Goal: Task Accomplishment & Management: Complete application form

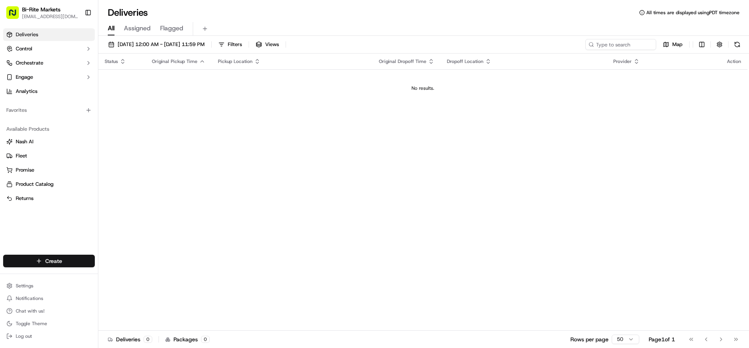
click at [74, 258] on html "Bi-Rite Markets [EMAIL_ADDRESS][DOMAIN_NAME] Toggle Sidebar Deliveries Control …" at bounding box center [374, 174] width 749 height 348
click at [120, 277] on link "Delivery" at bounding box center [142, 275] width 88 height 14
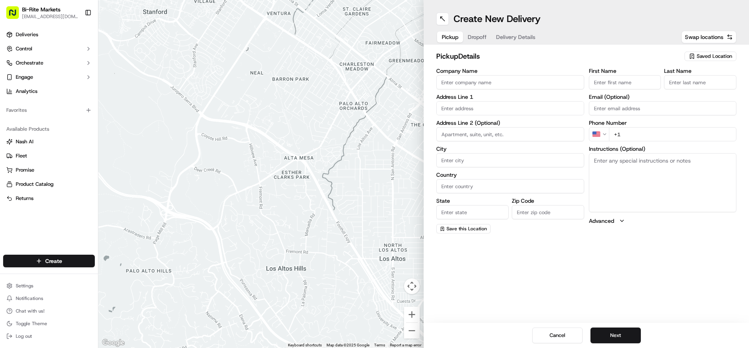
click at [510, 83] on input "Company Name" at bounding box center [510, 82] width 148 height 14
type input "Bi-Rite Market Polk"
click at [471, 108] on input "text" at bounding box center [510, 108] width 148 height 14
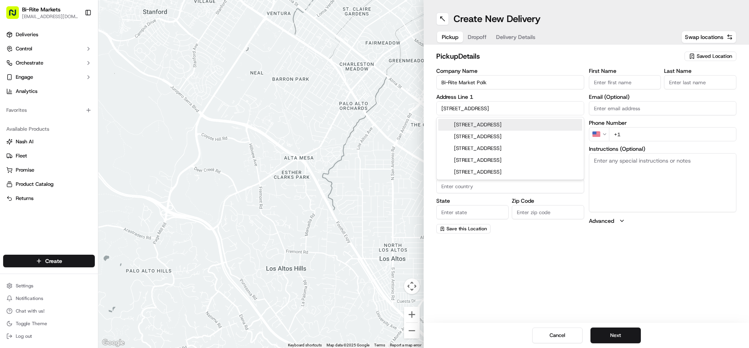
click at [484, 122] on div "[STREET_ADDRESS]" at bounding box center [510, 125] width 144 height 12
type input "[STREET_ADDRESS]"
type input "[GEOGRAPHIC_DATA]"
type input "CA"
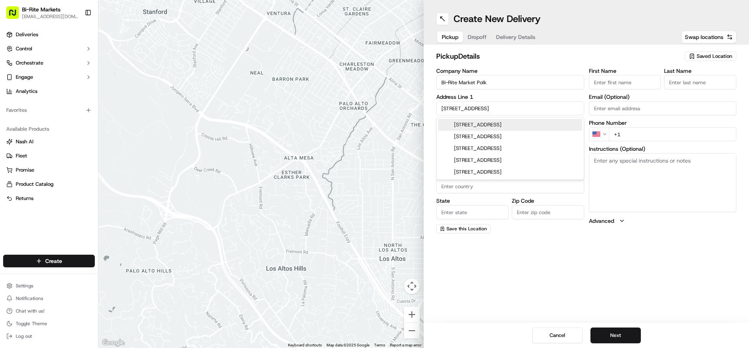
type input "94109"
type input "[STREET_ADDRESS]"
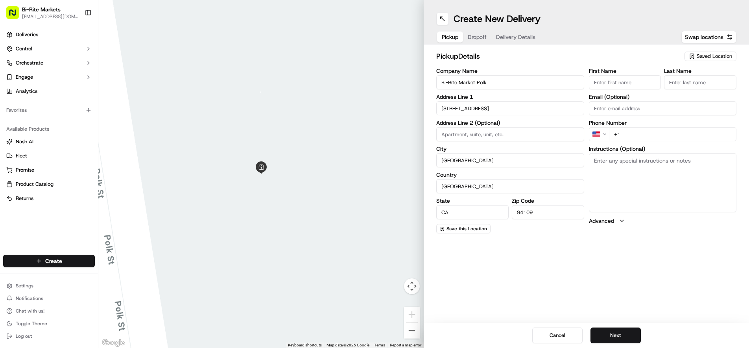
click at [618, 82] on input "First Name" at bounding box center [625, 82] width 72 height 14
type input "[PERSON_NAME]"
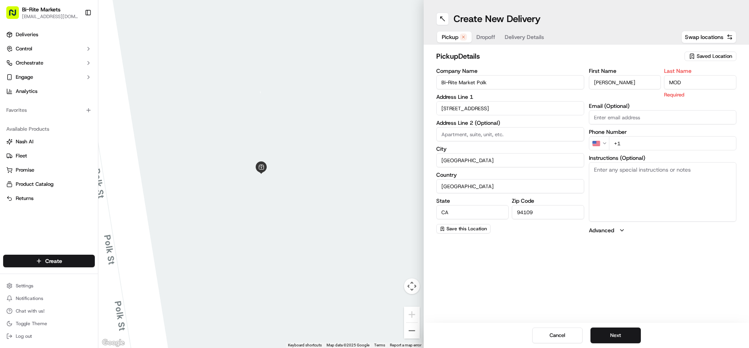
type input "MOD"
click at [638, 143] on div "First Name [PERSON_NAME] Last Name MOD Required Email (Optional) Phone Number U…" at bounding box center [663, 151] width 148 height 166
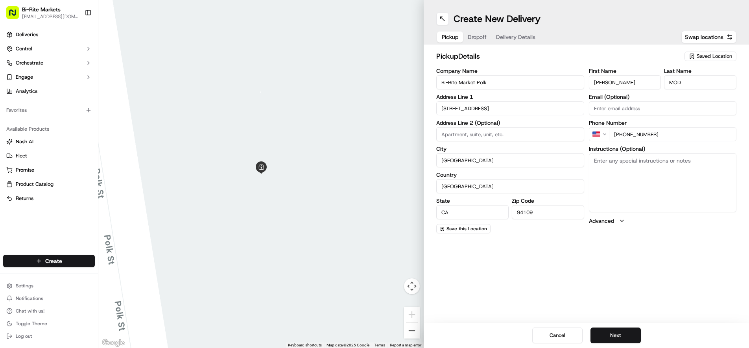
type input "[PHONE_NUMBER]"
click at [630, 167] on textarea "Instructions (Optional)" at bounding box center [663, 182] width 148 height 59
type textarea "pick up with cashiers at the register"
click at [612, 333] on button "Next" at bounding box center [615, 335] width 50 height 16
click at [490, 83] on input "Company Name" at bounding box center [510, 82] width 148 height 14
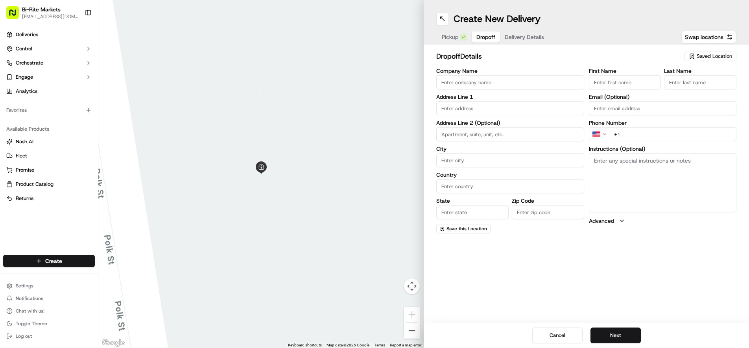
click at [500, 82] on input "Company Name" at bounding box center [510, 82] width 148 height 14
click at [456, 111] on div "Address Line 1" at bounding box center [510, 104] width 148 height 21
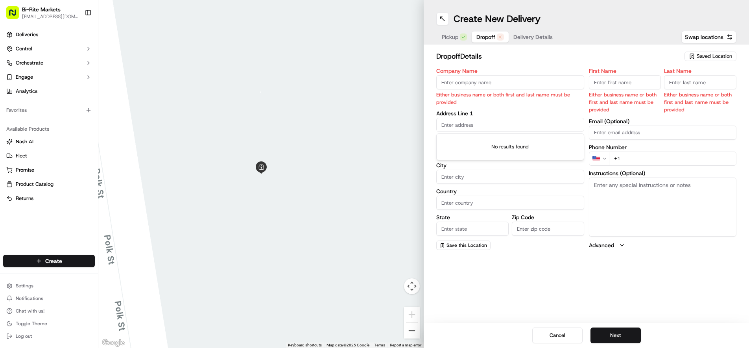
click at [465, 83] on input "Company Name" at bounding box center [510, 82] width 148 height 14
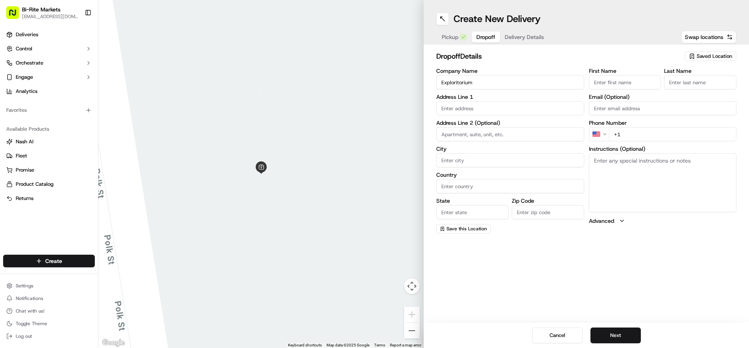
click at [461, 83] on input "Exploritorium" at bounding box center [510, 82] width 148 height 14
click at [458, 81] on input "Exploritorium" at bounding box center [510, 82] width 148 height 14
click at [482, 83] on input "Exploratorium" at bounding box center [510, 82] width 148 height 14
type input "Exploratorium"
click at [468, 111] on input "text" at bounding box center [510, 108] width 148 height 14
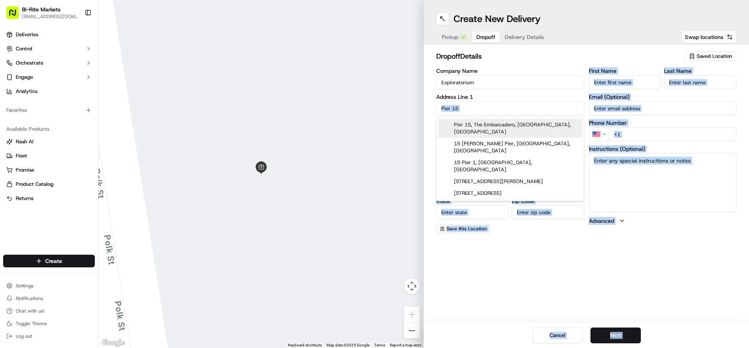
drag, startPoint x: 475, startPoint y: 115, endPoint x: 508, endPoint y: 170, distance: 64.2
click at [508, 170] on body "Bi-Rite Markets [EMAIL_ADDRESS][DOMAIN_NAME] Toggle Sidebar Deliveries Control …" at bounding box center [374, 174] width 749 height 348
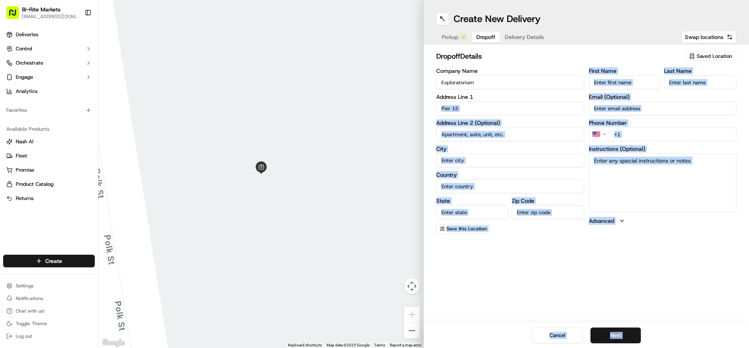
click at [509, 109] on input "Pier 15" at bounding box center [510, 108] width 148 height 14
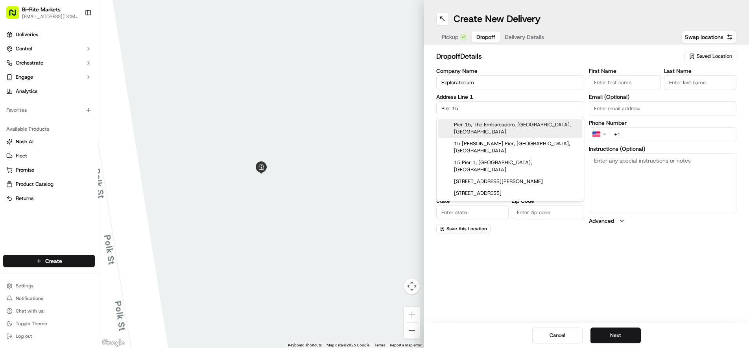
click at [507, 125] on div "Pier 15, The Embarcadero, [GEOGRAPHIC_DATA], [GEOGRAPHIC_DATA]" at bounding box center [510, 128] width 144 height 19
type input "Pier [GEOGRAPHIC_DATA], [GEOGRAPHIC_DATA]"
type input "[GEOGRAPHIC_DATA]"
type input "CA"
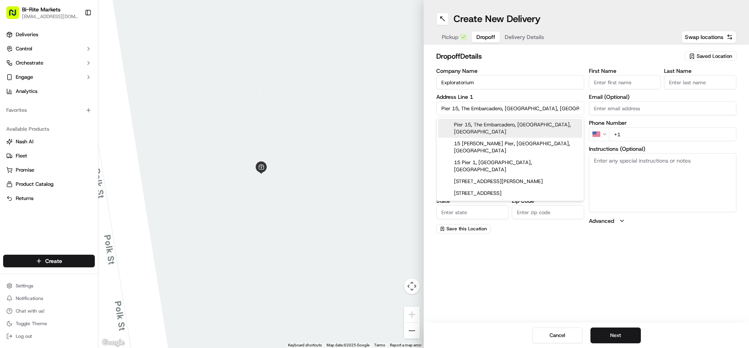
type input "94111"
type input "Pier 15"
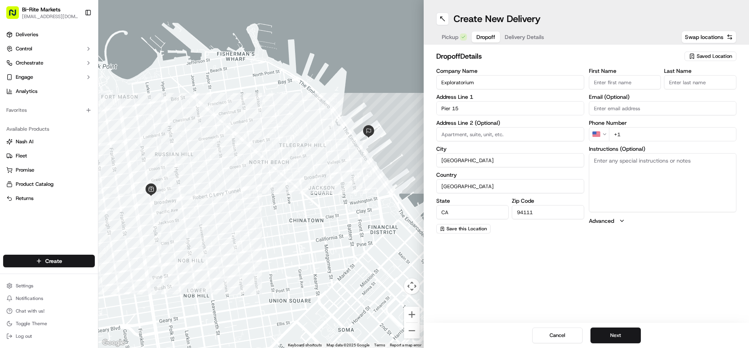
click at [645, 135] on input "+1" at bounding box center [673, 134] width 128 height 14
click at [622, 85] on input "First Name" at bounding box center [625, 82] width 72 height 14
type input "[PERSON_NAME]"
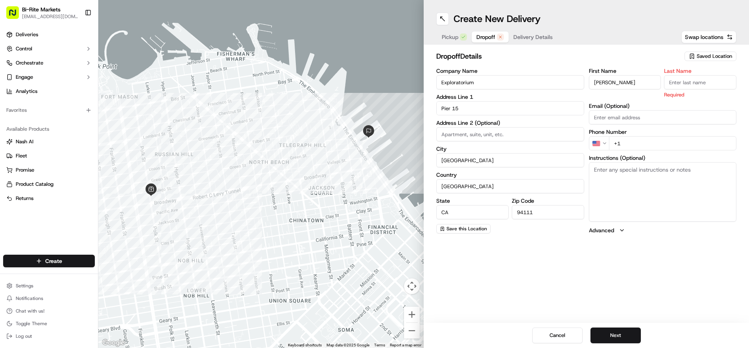
click at [686, 79] on input "Last Name" at bounding box center [700, 82] width 72 height 14
click at [612, 81] on input "[PERSON_NAME]" at bounding box center [625, 82] width 72 height 14
type input "Grace"
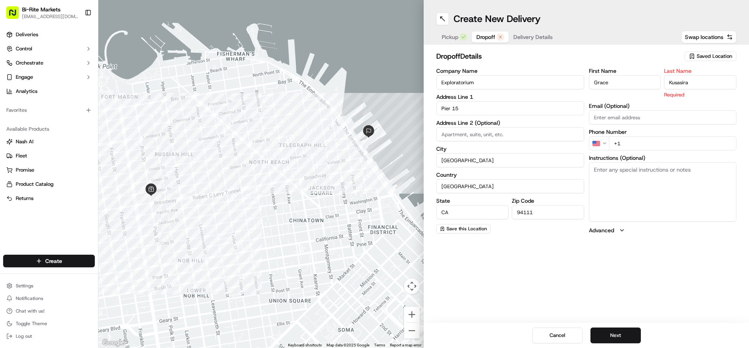
type input "Kusasira"
click at [648, 144] on div "First Name [PERSON_NAME] Last Name [PERSON_NAME] Required Email (Optional) Phon…" at bounding box center [663, 151] width 148 height 166
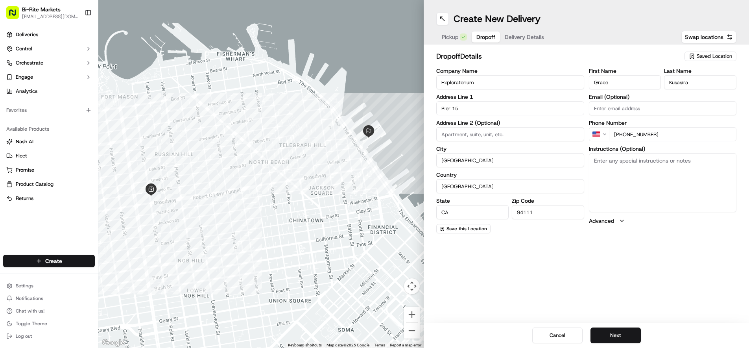
type input "[PHONE_NUMBER]"
click at [621, 161] on textarea "Instructions (Optional)" at bounding box center [663, 182] width 148 height 59
type textarea "S"
type textarea "They will meet you at the front door if you are unsure of where to drop off ple…"
click at [615, 331] on button "Next" at bounding box center [615, 335] width 50 height 16
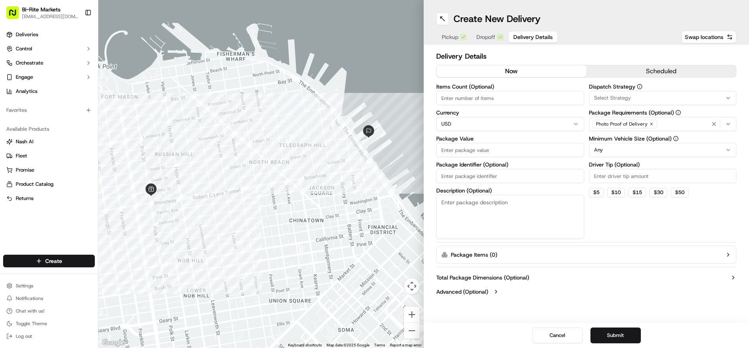
click at [510, 98] on input "Items Count (Optional)" at bounding box center [510, 98] width 148 height 14
type input "1"
click at [471, 152] on input "Package Value" at bounding box center [510, 150] width 148 height 14
type input "50"
click at [596, 193] on button "$ 5" at bounding box center [596, 192] width 15 height 9
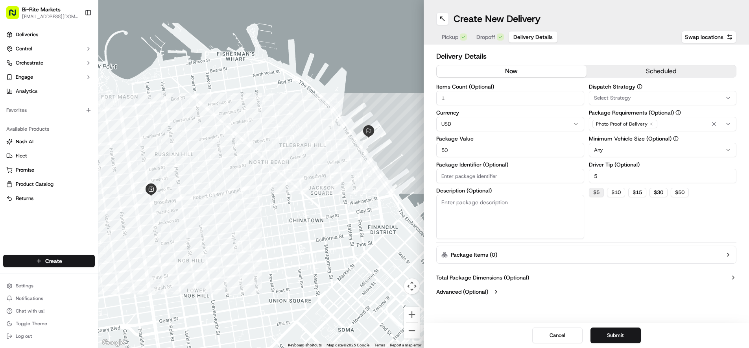
type input "5"
click at [620, 330] on button "Submit" at bounding box center [615, 335] width 50 height 16
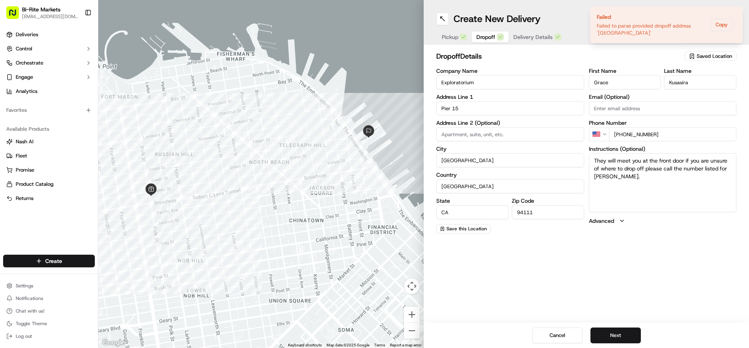
click at [494, 41] on span "Dropoff" at bounding box center [485, 37] width 19 height 8
click at [472, 108] on input "Pier 15" at bounding box center [510, 108] width 148 height 14
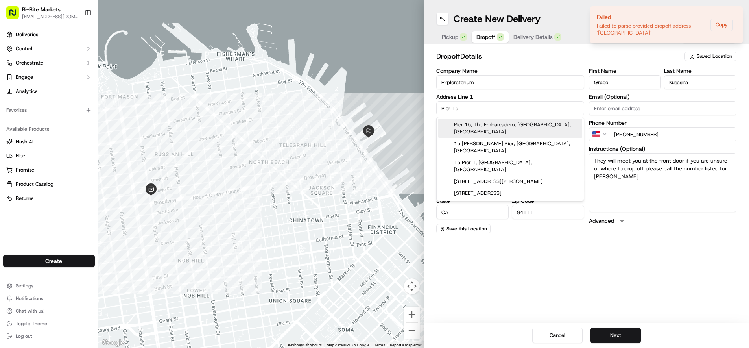
click at [489, 125] on div "Pier 15, The Embarcadero, [GEOGRAPHIC_DATA], [GEOGRAPHIC_DATA]" at bounding box center [510, 128] width 144 height 19
type input "Pier 15"
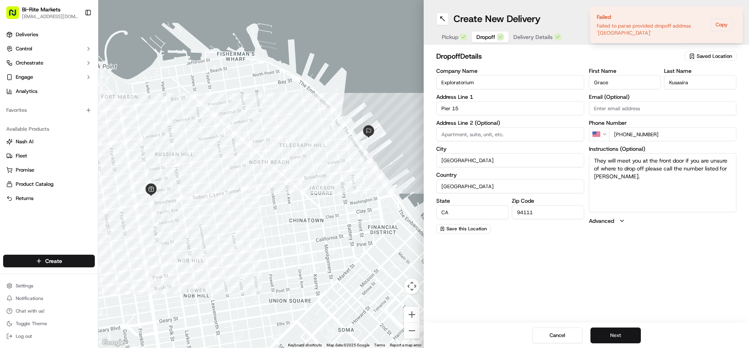
click at [606, 331] on button "Next" at bounding box center [615, 335] width 50 height 16
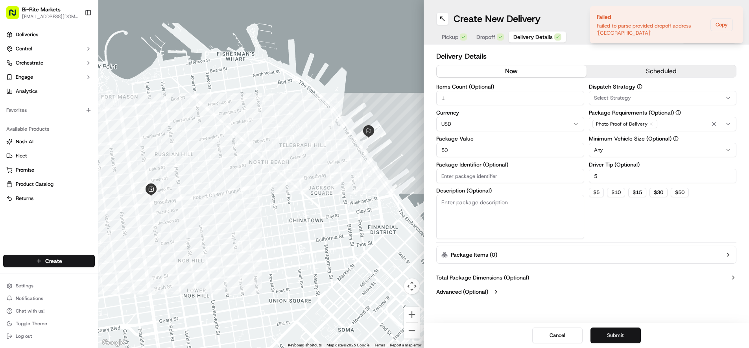
click at [622, 332] on button "Submit" at bounding box center [615, 335] width 50 height 16
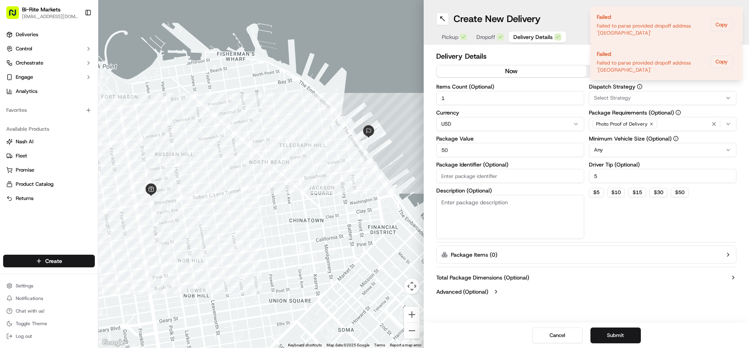
click at [497, 38] on div "button" at bounding box center [500, 36] width 7 height 7
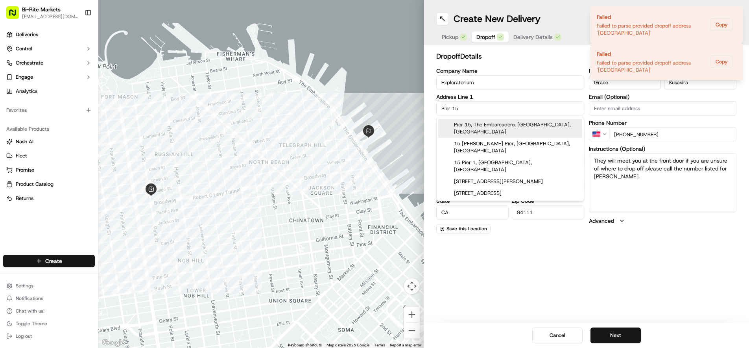
click at [489, 111] on input "Pier 15" at bounding box center [510, 108] width 148 height 14
click at [488, 120] on div "Pier 15, The Embarcadero, [GEOGRAPHIC_DATA], [GEOGRAPHIC_DATA]" at bounding box center [510, 128] width 144 height 19
type input "Pier 15"
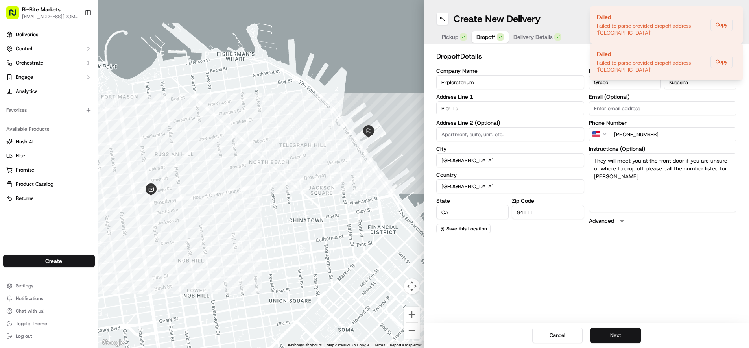
click at [616, 332] on button "Next" at bounding box center [615, 335] width 50 height 16
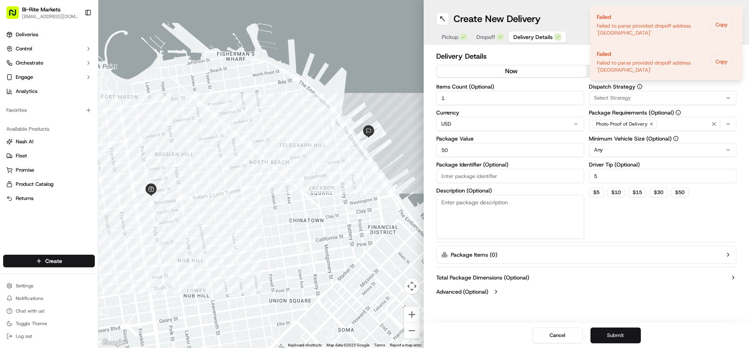
click at [616, 332] on button "Submit" at bounding box center [615, 335] width 50 height 16
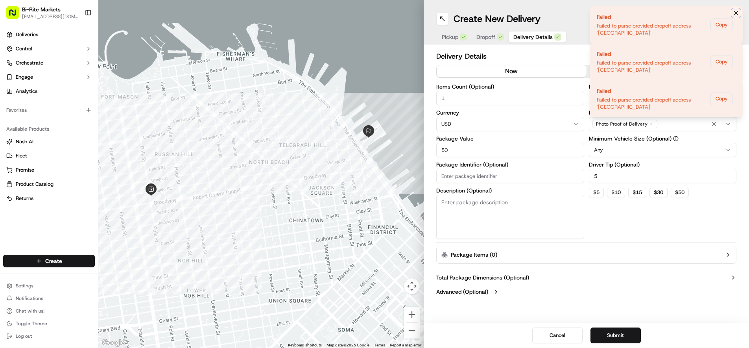
click at [736, 10] on icon "Notifications (F8)" at bounding box center [736, 13] width 6 height 6
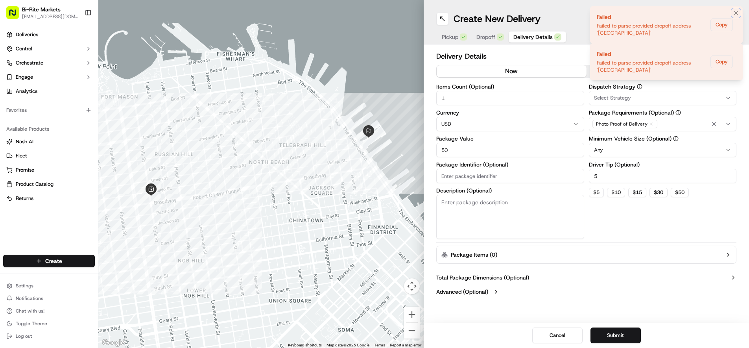
click at [736, 10] on icon "Notifications (F8)" at bounding box center [736, 13] width 6 height 6
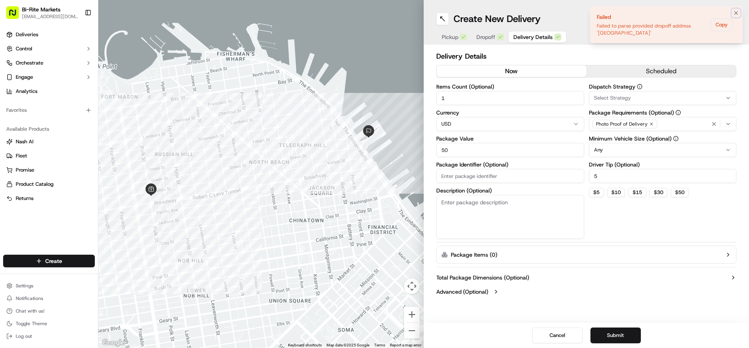
click at [736, 10] on icon "Notifications (F8)" at bounding box center [736, 13] width 6 height 6
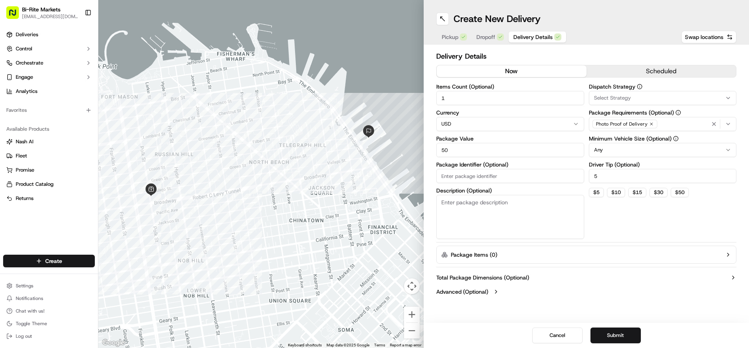
click at [482, 38] on span "Dropoff" at bounding box center [485, 37] width 19 height 8
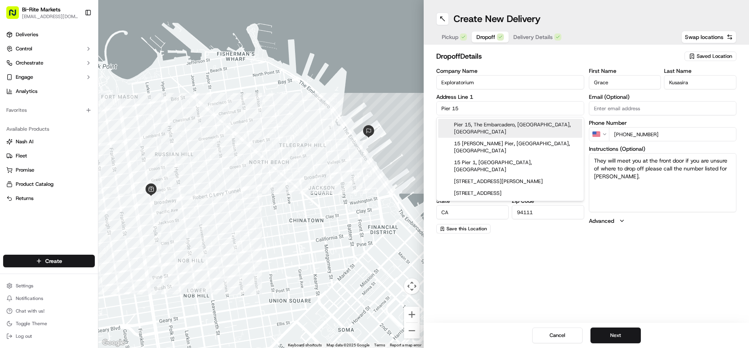
click at [484, 103] on input "Pier 15" at bounding box center [510, 108] width 148 height 14
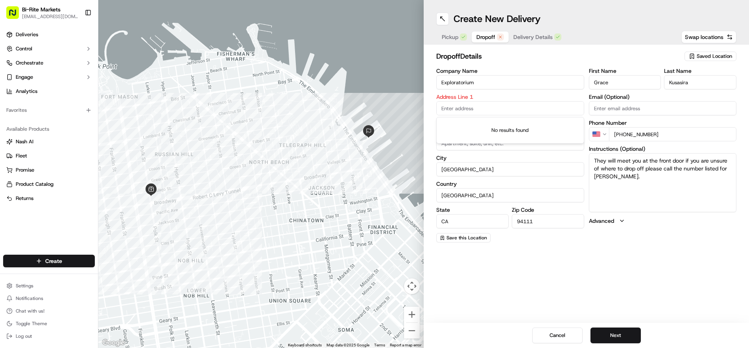
paste input "Pier 15 Embarcadero at, [STREET_ADDRESS]"
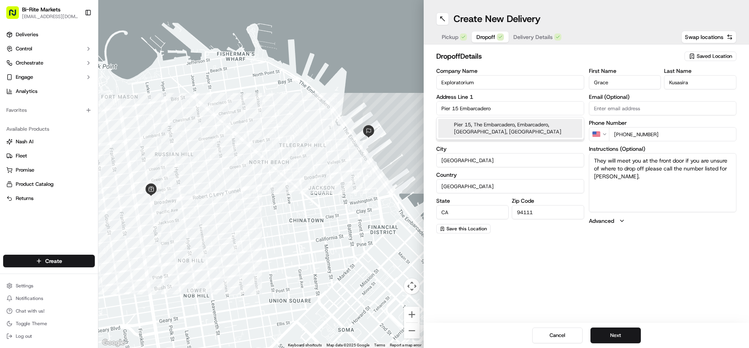
click at [528, 125] on div "Pier 15, The Embarcadero, Embarcadero, [GEOGRAPHIC_DATA], [GEOGRAPHIC_DATA]" at bounding box center [510, 128] width 144 height 19
type input "The Embarcadero & Pier 15"
click at [614, 336] on button "Next" at bounding box center [615, 335] width 50 height 16
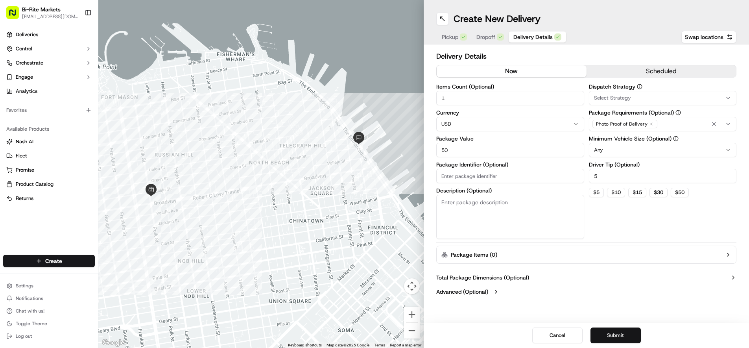
click at [614, 335] on button "Submit" at bounding box center [615, 335] width 50 height 16
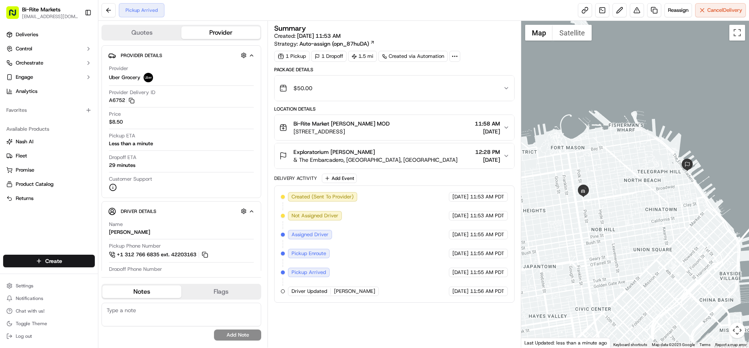
click at [504, 43] on div "Summary Created: [DATE] 11:53 AM Strategy: Auto-assign (opn_87huDA)" at bounding box center [394, 36] width 240 height 23
